Goal: Information Seeking & Learning: Learn about a topic

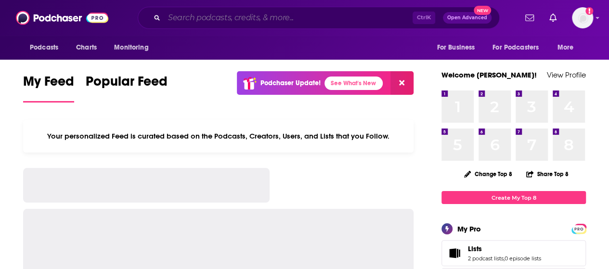
click at [341, 13] on input "Search podcasts, credits, & more..." at bounding box center [288, 17] width 249 height 15
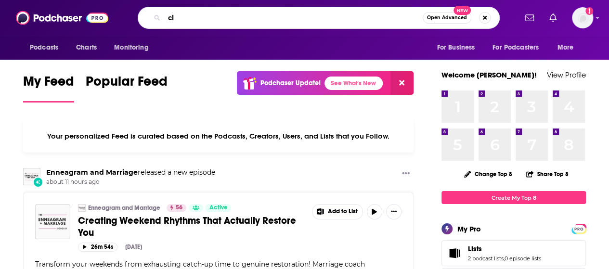
type input "c"
type input "let's be [PERSON_NAME]"
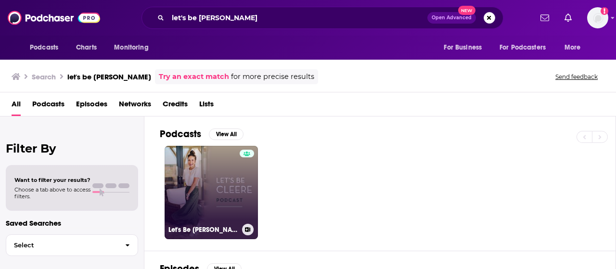
click at [221, 197] on link "Let's Be [PERSON_NAME]" at bounding box center [211, 192] width 93 height 93
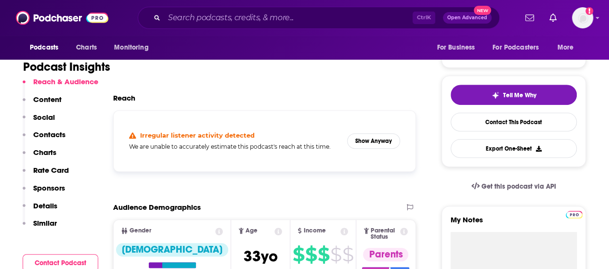
scroll to position [179, 0]
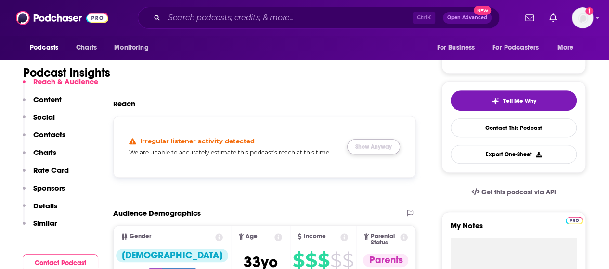
click at [372, 150] on button "Show Anyway" at bounding box center [373, 146] width 53 height 15
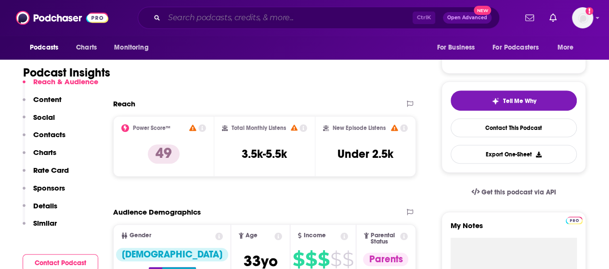
click at [262, 21] on input "Search podcasts, credits, & more..." at bounding box center [288, 17] width 249 height 15
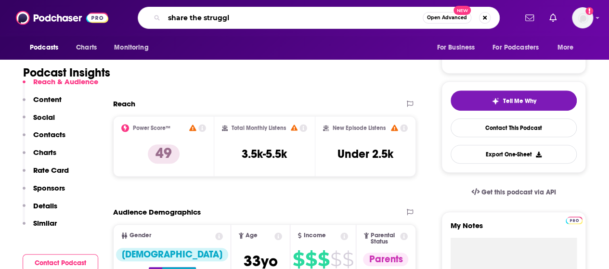
type input "share the struggle"
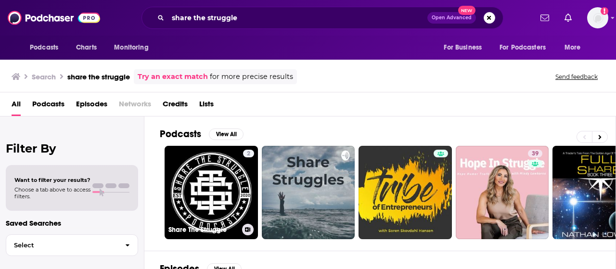
click at [239, 195] on link "2 Share The Struggle" at bounding box center [211, 192] width 93 height 93
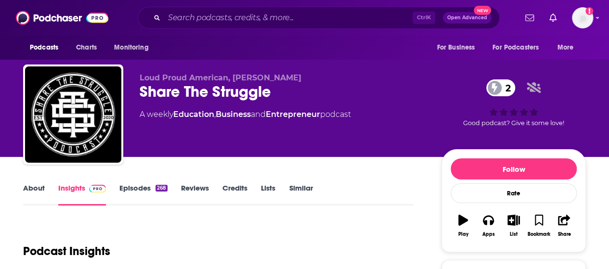
click at [39, 193] on link "About" at bounding box center [34, 194] width 22 height 22
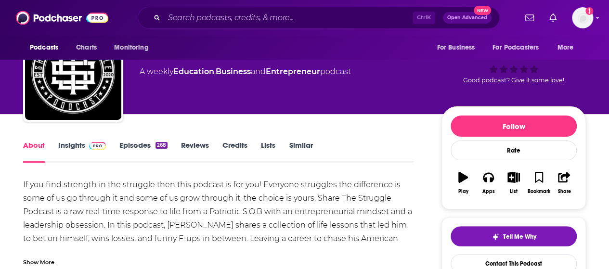
scroll to position [43, 0]
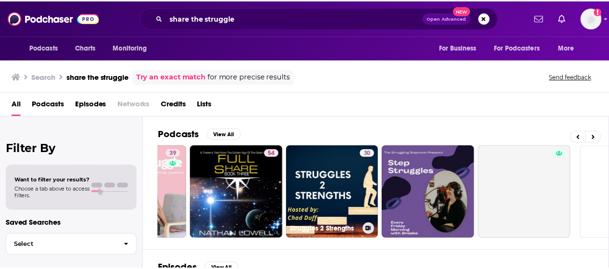
scroll to position [0, 428]
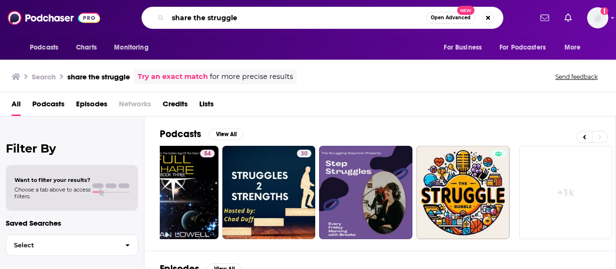
drag, startPoint x: 264, startPoint y: 20, endPoint x: 73, endPoint y: 18, distance: 190.7
click at [73, 19] on div "Podcasts Charts Monitoring share the struggle Open Advanced New For Business Fo…" at bounding box center [308, 18] width 616 height 36
type input "[DEMOGRAPHIC_DATA] people"
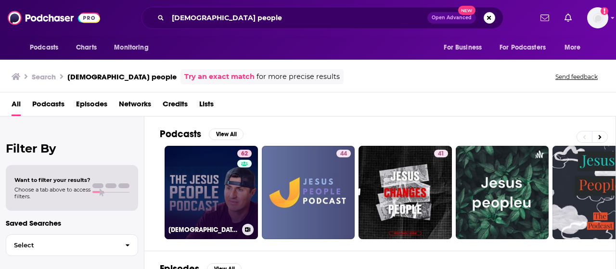
click at [186, 202] on link "62 [DEMOGRAPHIC_DATA] People Podcast" at bounding box center [211, 192] width 93 height 93
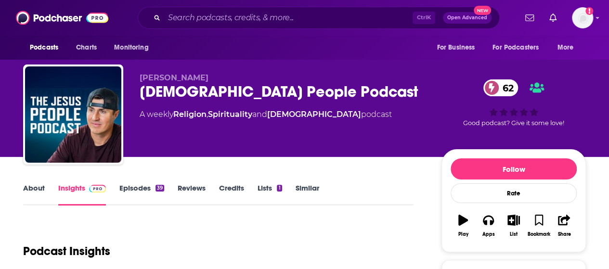
click at [126, 191] on link "Episodes 39" at bounding box center [141, 194] width 45 height 22
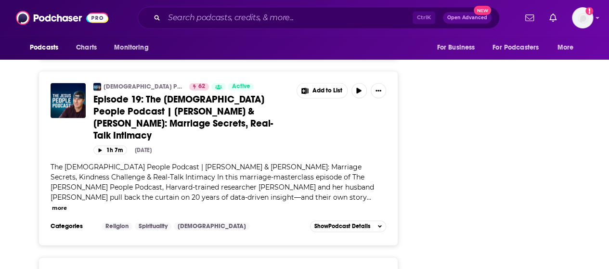
scroll to position [2505, 0]
